Goal: Information Seeking & Learning: Learn about a topic

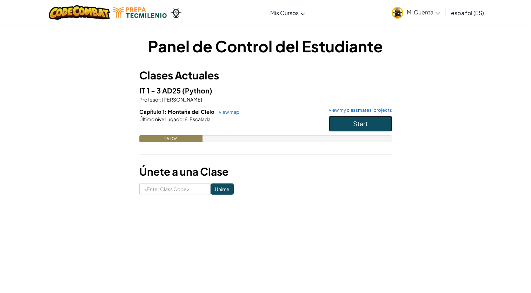
click at [360, 129] on button "Start" at bounding box center [360, 123] width 63 height 16
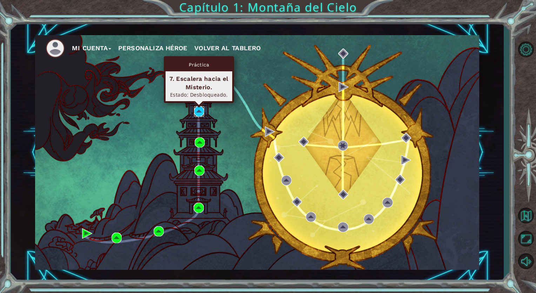
click at [199, 108] on img at bounding box center [199, 111] width 10 height 10
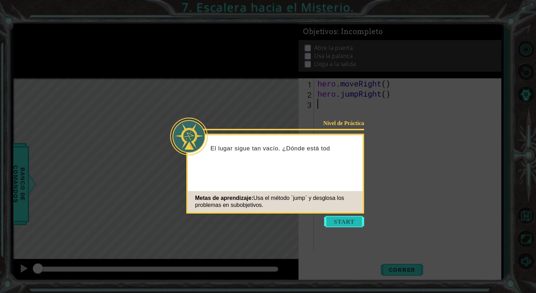
click at [336, 217] on button "Start" at bounding box center [344, 221] width 40 height 11
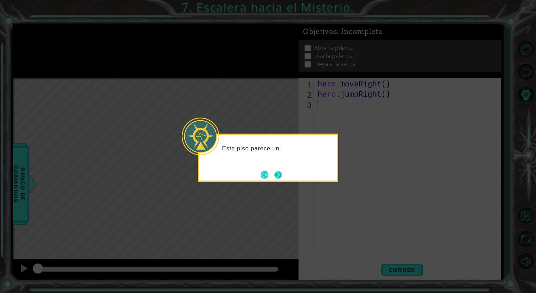
click at [280, 175] on button "Next" at bounding box center [278, 175] width 8 height 8
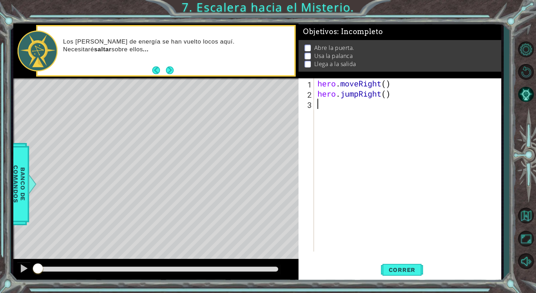
click at [331, 106] on div "hero . moveRight ( ) hero . jumpRight ( )" at bounding box center [409, 174] width 187 height 193
click at [393, 272] on span "Correr" at bounding box center [402, 269] width 41 height 7
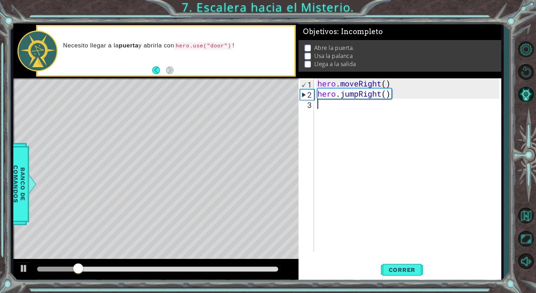
click at [337, 111] on div "hero . moveRight ( ) hero . jumpRight ( )" at bounding box center [409, 174] width 187 height 193
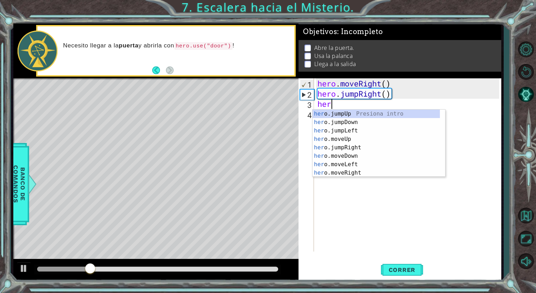
type textarea "hero"
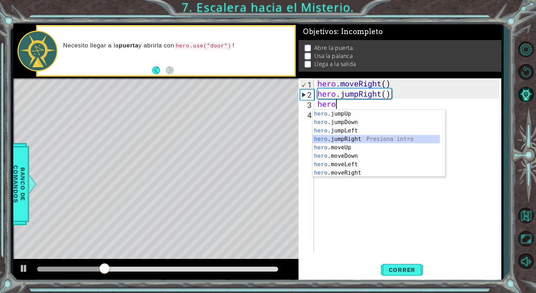
click at [351, 139] on div "hero .jumpUp Presiona intro hero .jumpDown Presiona intro hero .jumpLeft Presio…" at bounding box center [376, 151] width 127 height 84
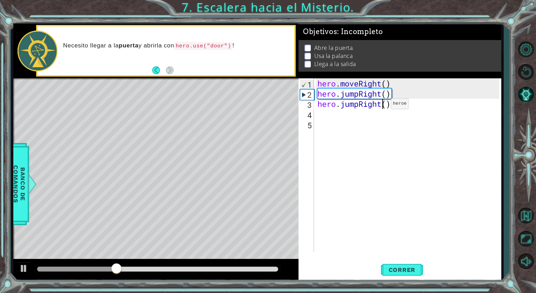
click at [380, 105] on div "hero . moveRight ( ) hero . jumpRight ( ) hero . jumpRight ( )" at bounding box center [409, 174] width 187 height 193
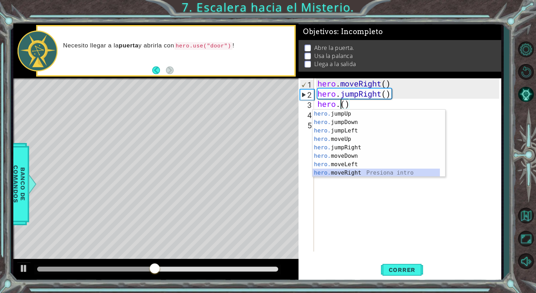
click at [363, 173] on div "hero. jumpUp Presiona intro hero. jumpDown Presiona intro hero. jumpLeft Presio…" at bounding box center [376, 151] width 127 height 84
type textarea "hero.moveRight(1)"
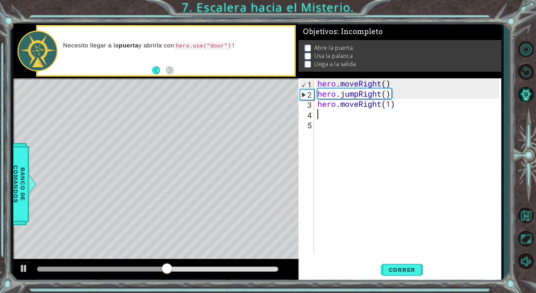
click at [348, 117] on div "hero . moveRight ( ) hero . jumpRight ( ) hero . moveRight ( 1 )" at bounding box center [409, 174] width 187 height 193
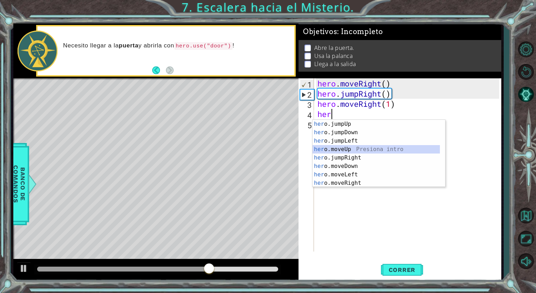
click at [346, 148] on div "her o.jumpUp Presiona intro her o.jumpDown Presiona intro her o.jumpLeft Presio…" at bounding box center [376, 162] width 127 height 84
type textarea "hero.moveUp(1)"
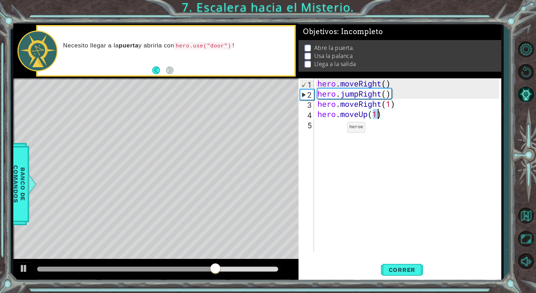
click at [337, 128] on div "hero . moveRight ( ) hero . jumpRight ( ) hero . moveRight ( 1 ) hero . moveUp …" at bounding box center [409, 174] width 187 height 193
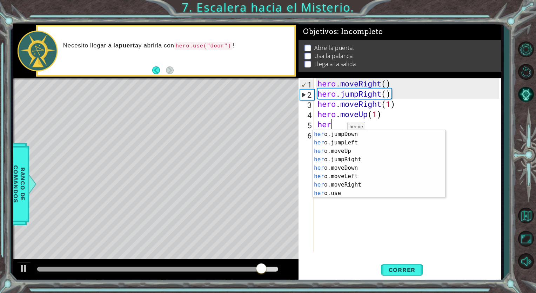
scroll to position [8, 0]
click at [352, 194] on div "her o.jumpDown Presiona intro her o.jumpLeft Presiona intro her o.moveUp Presio…" at bounding box center [376, 172] width 127 height 84
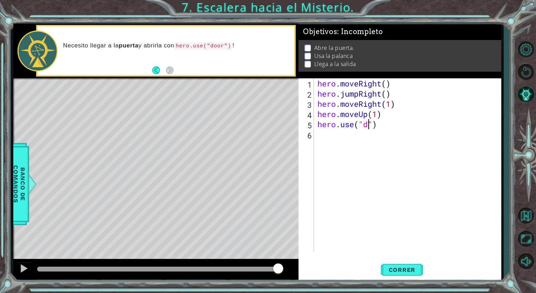
type textarea "hero.use("door")"
click at [320, 136] on div "hero . moveRight ( ) hero . jumpRight ( ) hero . moveRight ( 1 ) hero . moveUp …" at bounding box center [409, 174] width 187 height 193
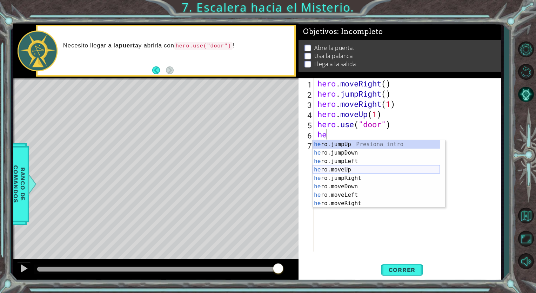
click at [345, 168] on div "he ro.jumpUp Presiona intro he ro.jumpDown Presiona intro he ro.jumpLeft Presio…" at bounding box center [376, 182] width 127 height 84
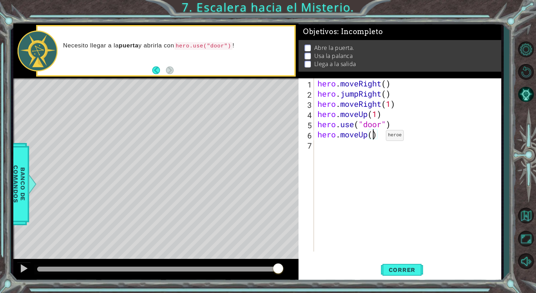
type textarea "hero.moveUp(2)"
click at [319, 146] on div "hero . moveRight ( ) hero . jumpRight ( ) hero . moveRight ( 1 ) hero . moveUp …" at bounding box center [409, 174] width 187 height 193
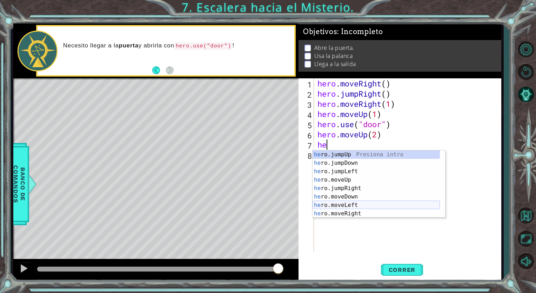
click at [335, 204] on div "he ro.jumpUp Presiona intro he ro.jumpDown Presiona intro he ro.jumpLeft Presio…" at bounding box center [376, 192] width 127 height 84
type textarea "hero.moveLeft(1)"
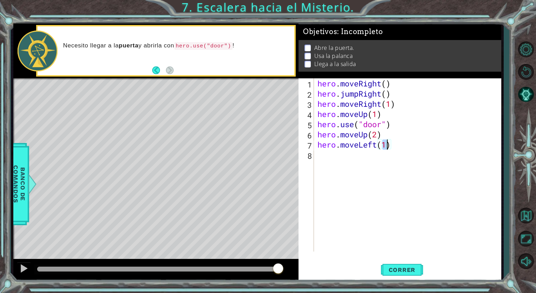
click at [355, 162] on div "hero . moveRight ( ) hero . jumpRight ( ) hero . moveRight ( 1 ) hero . moveUp …" at bounding box center [409, 174] width 187 height 193
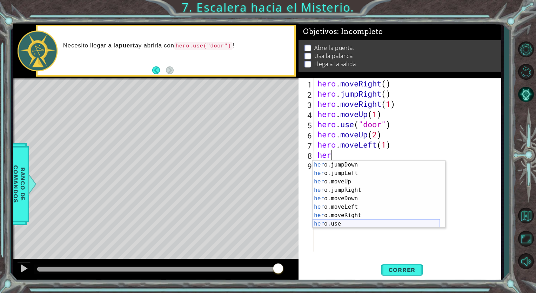
scroll to position [8, 0]
click at [348, 222] on div "her o.jumpDown Presiona intro her o.jumpLeft Presiona intro her o.moveUp Presio…" at bounding box center [376, 202] width 127 height 84
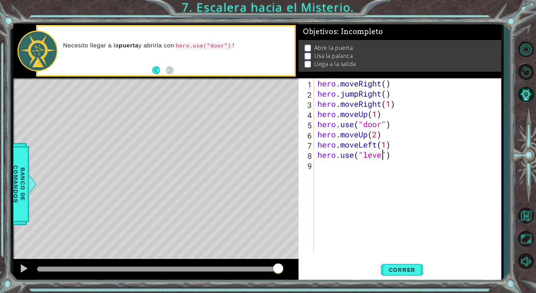
type textarea "hero.use("lever")"
click at [327, 169] on div "hero . moveRight ( ) hero . jumpRight ( ) hero . moveRight ( 1 ) hero . moveUp …" at bounding box center [409, 174] width 187 height 193
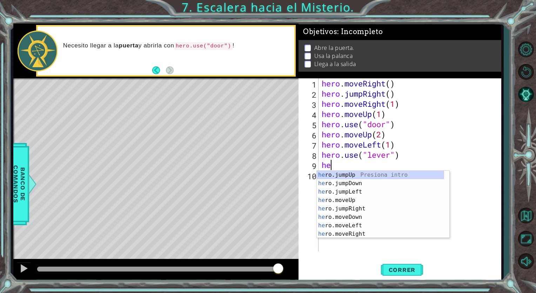
scroll to position [0, 0]
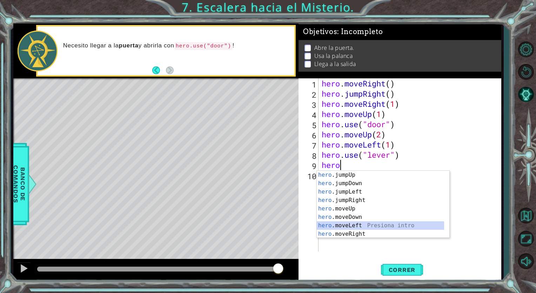
click at [338, 228] on div "hero .jumpUp Presiona intro hero .jumpDown Presiona intro hero .jumpLeft Presio…" at bounding box center [380, 213] width 127 height 84
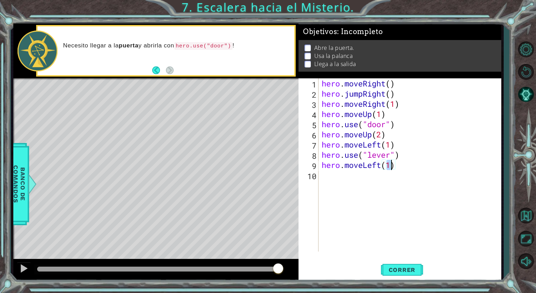
type textarea "hero.moveLeft(2)"
click at [343, 176] on div "hero . moveRight ( ) hero . jumpRight ( ) hero . moveRight ( 1 ) hero . moveUp …" at bounding box center [411, 174] width 182 height 193
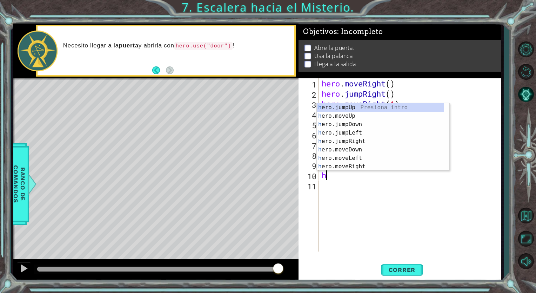
type textarea "he"
click at [347, 107] on div "he ro.jumpUp Presiona intro he ro.jumpDown Presiona intro he ro.jumpLeft Presio…" at bounding box center [380, 145] width 127 height 84
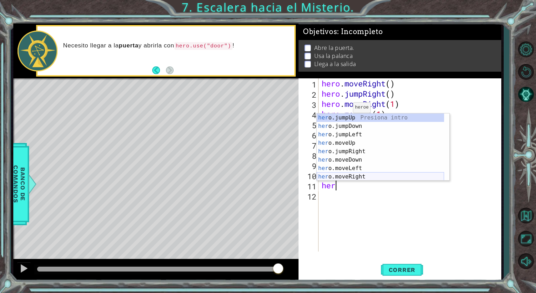
click at [328, 174] on div "her o.jumpUp Presiona intro her o.jumpDown Presiona intro her o.jumpLeft Presio…" at bounding box center [380, 155] width 127 height 84
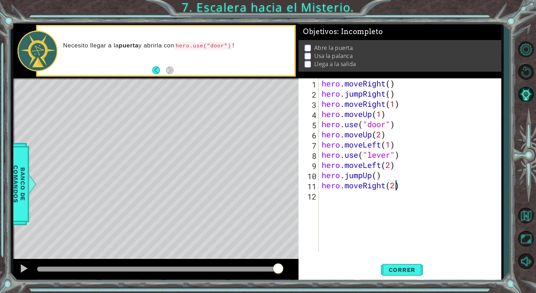
scroll to position [0, 3]
type textarea "hero.moveRight(2)"
click at [403, 271] on span "Correr" at bounding box center [402, 269] width 41 height 7
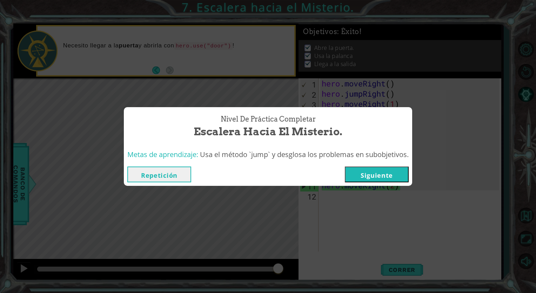
click at [385, 172] on button "Siguiente" at bounding box center [377, 174] width 64 height 16
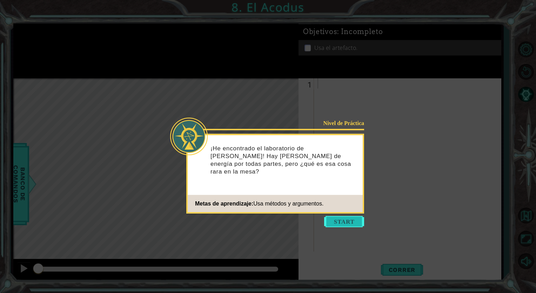
click at [344, 221] on button "Start" at bounding box center [344, 221] width 40 height 11
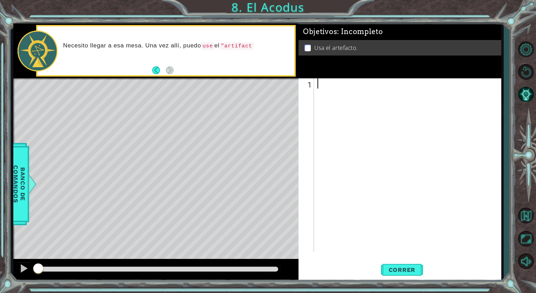
click at [328, 86] on div at bounding box center [409, 174] width 187 height 193
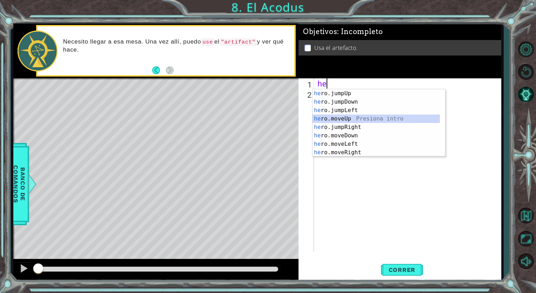
click at [340, 117] on div "he ro.jumpUp Presiona intro he ro.jumpDown Presiona intro he ro.jumpLeft Presio…" at bounding box center [376, 131] width 127 height 84
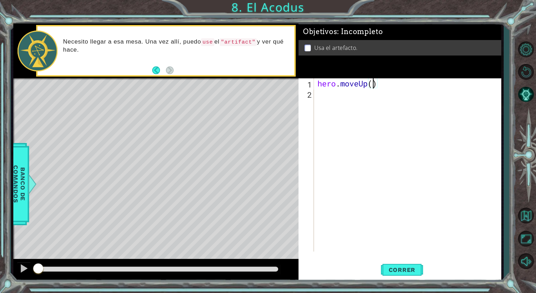
type textarea "hero.moveUp(2)"
click at [330, 95] on div "hero . moveUp ( 2 )" at bounding box center [409, 174] width 187 height 193
type textarea "h"
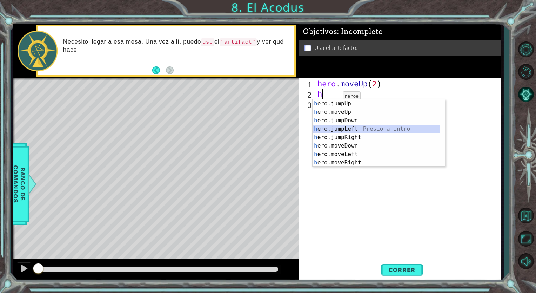
click at [342, 130] on div "h ero.jumpUp Presiona intro h ero.moveUp Presiona intro h ero.jumpDown Presiona…" at bounding box center [376, 141] width 127 height 84
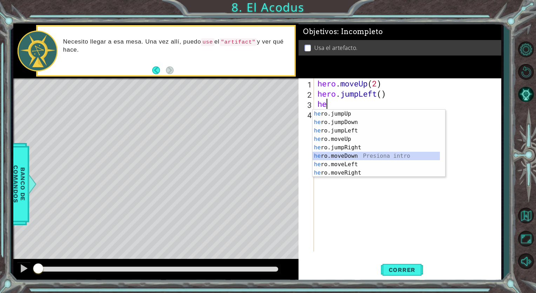
click at [351, 157] on div "he ro.jumpUp Presiona intro he ro.jumpDown Presiona intro he ro.jumpLeft Presio…" at bounding box center [376, 151] width 127 height 84
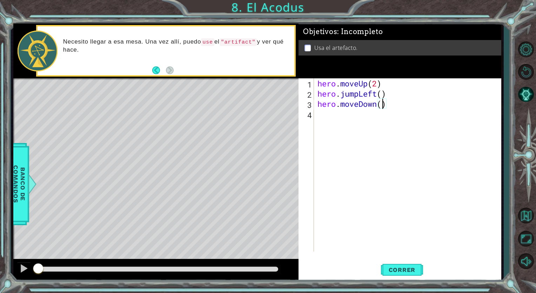
type textarea "hero.moveDown(3)"
click at [342, 121] on div "hero . moveUp ( 2 ) hero . jumpLeft ( ) hero . moveDown ( 3 )" at bounding box center [409, 174] width 187 height 193
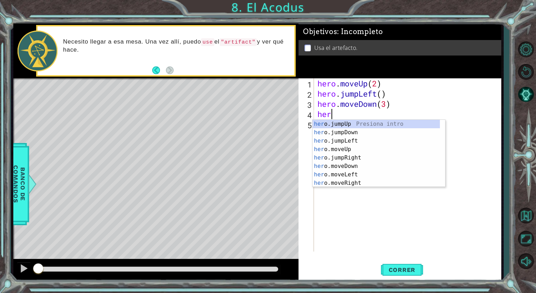
scroll to position [0, 0]
type textarea "hero"
click at [341, 141] on div "hero .jumpUp Presiona intro hero .jumpDown Presiona intro hero .jumpLeft Presio…" at bounding box center [376, 162] width 127 height 84
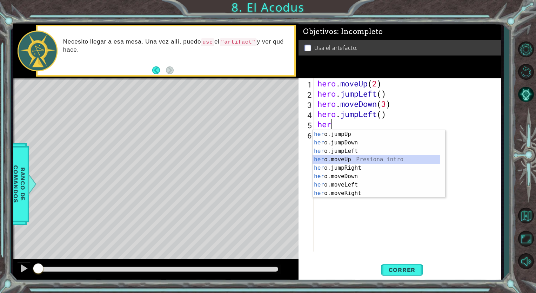
click at [336, 160] on div "her o.jumpUp Presiona intro her o.jumpDown Presiona intro her o.jumpLeft Presio…" at bounding box center [376, 172] width 127 height 84
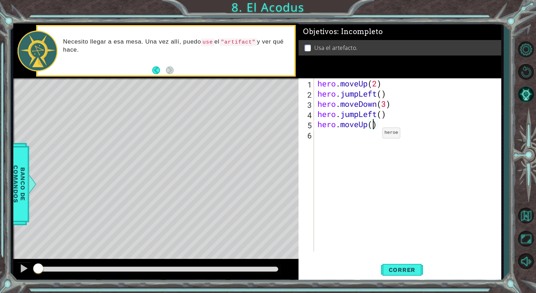
type textarea "hero.moveUp(2)"
click at [342, 134] on div "hero . moveUp ( 2 ) hero . jumpLeft ( ) hero . moveDown ( 3 ) hero . jumpLeft (…" at bounding box center [409, 174] width 187 height 193
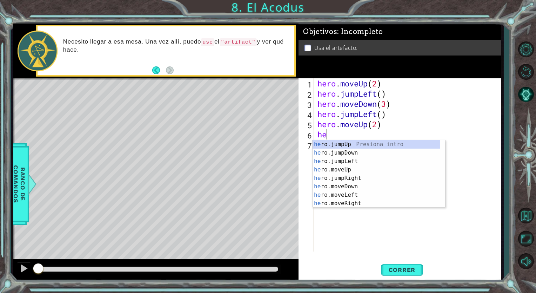
type textarea "he"
click at [345, 178] on div "he ro.jumpUp Presiona intro he ro.jumpDown Presiona intro he ro.jumpLeft Presio…" at bounding box center [376, 182] width 127 height 84
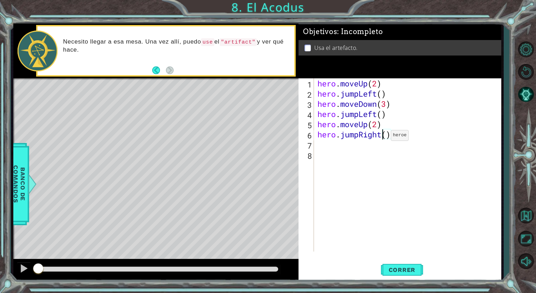
click at [380, 137] on div "hero . moveUp ( 2 ) hero . jumpLeft ( ) hero . moveDown ( 3 ) hero . jumpLeft (…" at bounding box center [409, 174] width 187 height 193
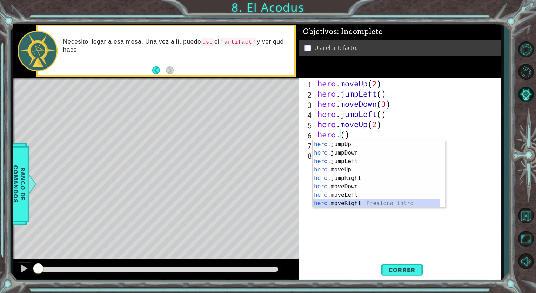
click at [343, 206] on div "hero. jumpUp Presiona intro hero. jumpDown Presiona intro hero. jumpLeft Presio…" at bounding box center [376, 182] width 127 height 84
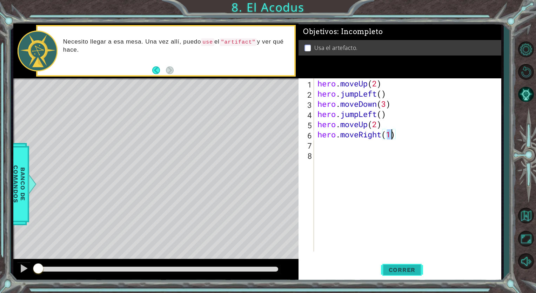
click at [394, 274] on button "Correr" at bounding box center [402, 269] width 42 height 20
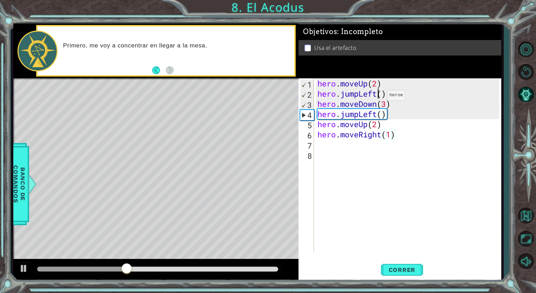
click at [377, 97] on div "hero . moveUp ( 2 ) hero . jumpLeft ( ) hero . moveDown ( 3 ) hero . jumpLeft (…" at bounding box center [409, 174] width 187 height 193
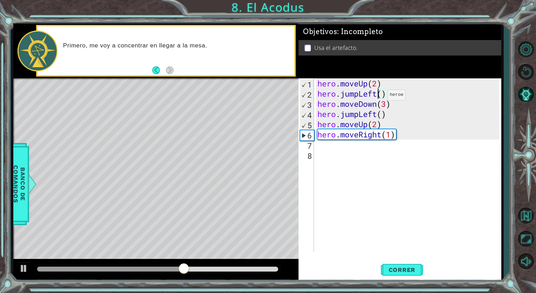
click at [377, 96] on div "hero . moveUp ( 2 ) hero . jumpLeft ( ) hero . moveDown ( 3 ) hero . jumpLeft (…" at bounding box center [409, 174] width 187 height 193
click at [380, 267] on div "Correr" at bounding box center [402, 269] width 203 height 20
click at [389, 269] on span "Correr" at bounding box center [402, 269] width 41 height 7
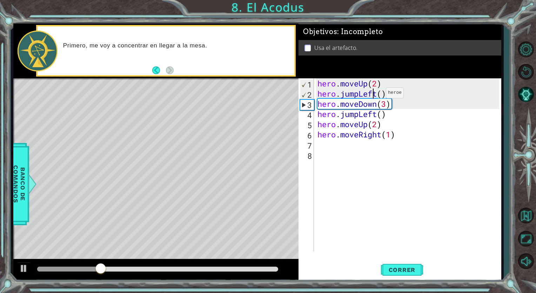
click at [375, 94] on div "hero . moveUp ( 2 ) hero . jumpLeft ( ) hero . moveDown ( 3 ) hero . jumpLeft (…" at bounding box center [409, 174] width 187 height 193
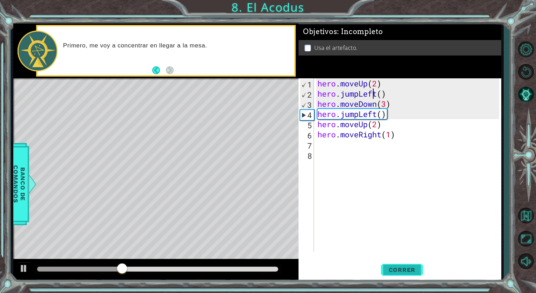
click at [383, 274] on button "Correr" at bounding box center [402, 269] width 42 height 20
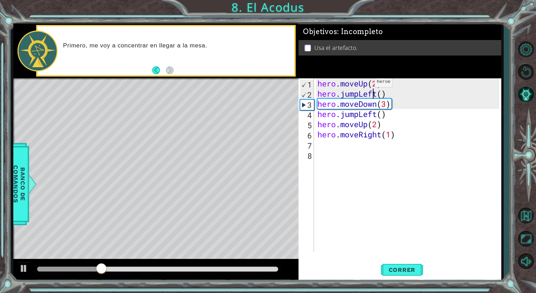
click at [365, 84] on div "hero . moveUp ( 2 ) hero . jumpLeft ( ) hero . moveDown ( 3 ) hero . jumpLeft (…" at bounding box center [409, 174] width 187 height 193
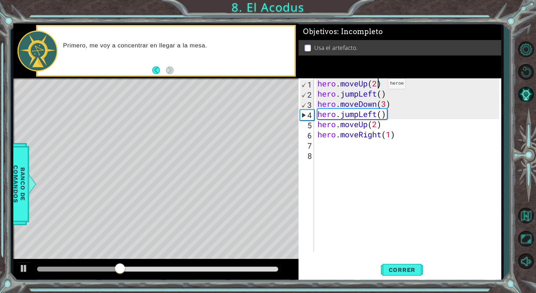
click at [378, 85] on div "hero . moveUp ( 2 ) hero . jumpLeft ( ) hero . moveDown ( 3 ) hero . jumpLeft (…" at bounding box center [409, 174] width 187 height 193
type textarea "hero.moveUp()"
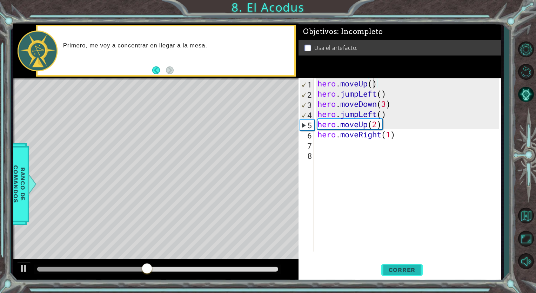
click at [410, 262] on button "Correr" at bounding box center [402, 269] width 42 height 20
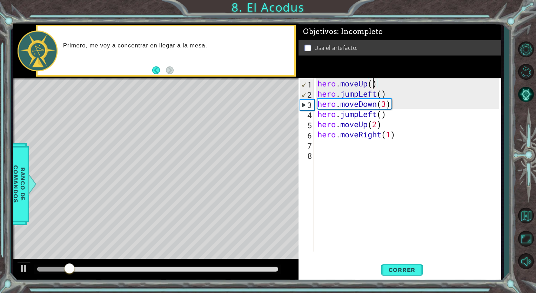
click at [380, 84] on div "hero . moveUp ( ) hero . jumpLeft ( ) hero . moveDown ( 3 ) hero . jumpLeft ( )…" at bounding box center [409, 174] width 187 height 193
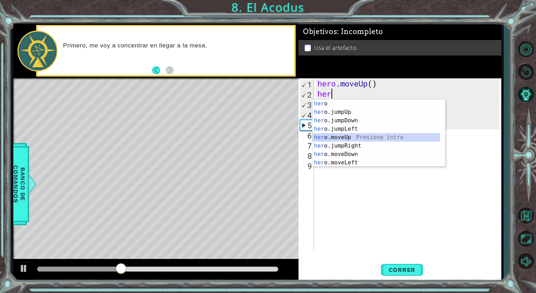
click at [352, 140] on div "her o Presiona intro her o.jumpUp Presiona intro her o.jumpDown Presiona intro …" at bounding box center [376, 141] width 127 height 84
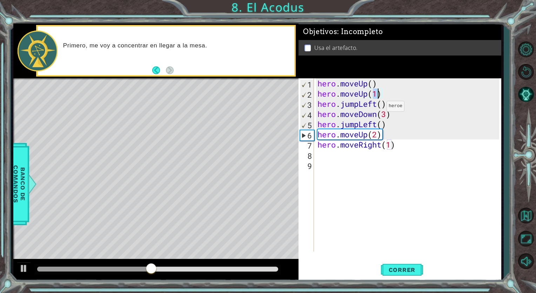
click at [376, 107] on div "hero . moveUp ( ) hero . moveUp ( 1 ) hero . jumpLeft ( ) hero . moveDown ( 3 )…" at bounding box center [409, 174] width 187 height 193
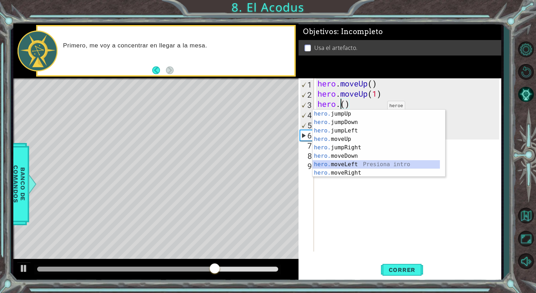
click at [346, 168] on div "hero. jumpUp Presiona intro hero. jumpDown Presiona intro hero. jumpLeft Presio…" at bounding box center [376, 151] width 127 height 84
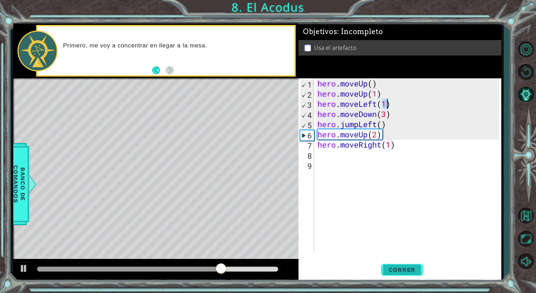
type textarea "hero.moveLeft(1)"
click at [400, 271] on span "Correr" at bounding box center [402, 269] width 41 height 7
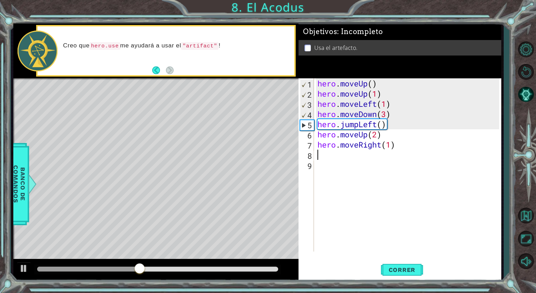
click at [332, 154] on div "hero . moveUp ( ) hero . moveUp ( 1 ) hero . moveLeft ( 1 ) hero . moveDown ( 3…" at bounding box center [409, 174] width 187 height 193
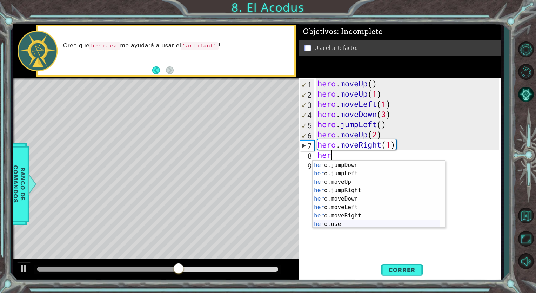
scroll to position [17, 0]
click at [345, 223] on div "her o.jumpUp Presiona intro her o.jumpDown Presiona intro her o.jumpLeft Presio…" at bounding box center [376, 194] width 127 height 84
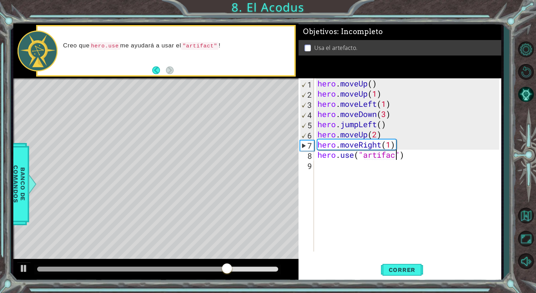
scroll to position [0, 4]
type textarea "hero.use("artifact")"
click at [394, 267] on span "Correr" at bounding box center [402, 269] width 41 height 7
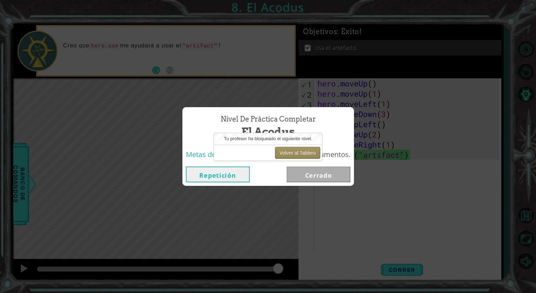
click at [299, 154] on button "Volver al Tablero" at bounding box center [297, 153] width 45 height 12
click at [302, 154] on button "Volver al Tablero" at bounding box center [297, 153] width 45 height 12
click at [238, 172] on button "Repetición" at bounding box center [218, 174] width 64 height 16
